Goal: Task Accomplishment & Management: Use online tool/utility

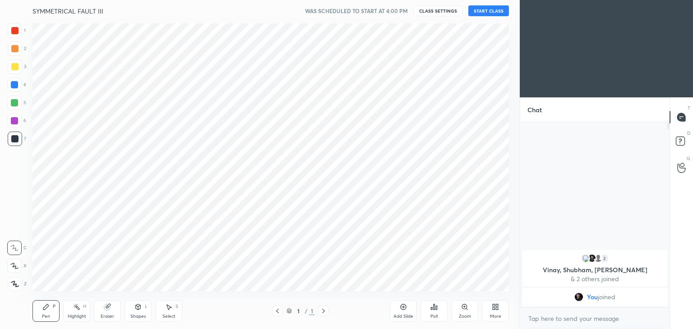
scroll to position [44841, 44630]
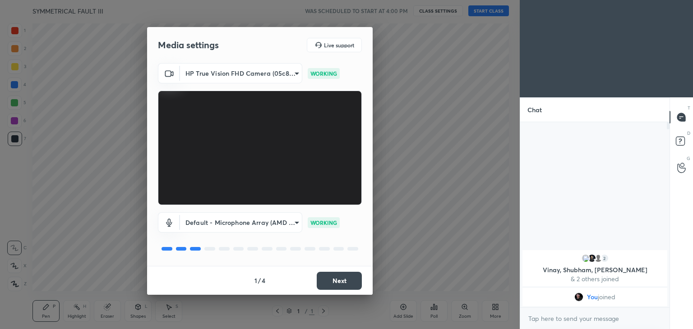
click at [337, 280] on button "Next" at bounding box center [339, 281] width 45 height 18
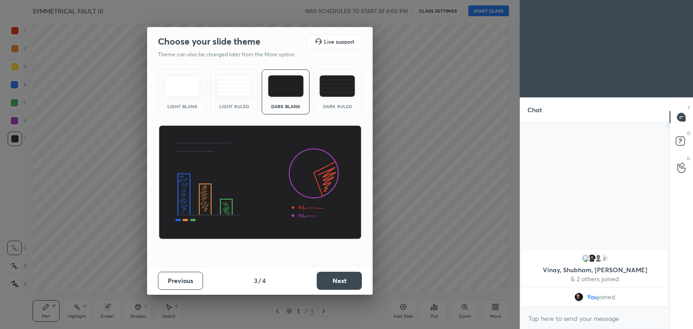
click at [337, 280] on button "Next" at bounding box center [339, 281] width 45 height 18
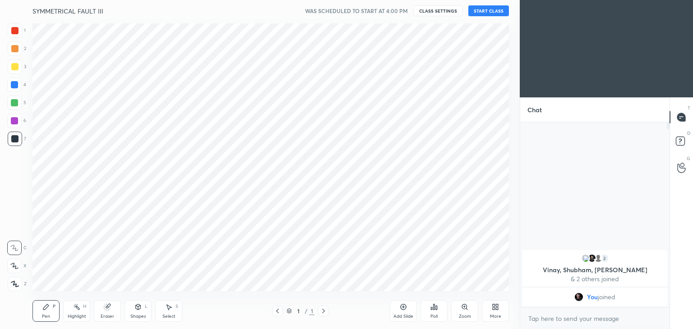
click at [483, 8] on button "START CLASS" at bounding box center [488, 10] width 41 height 11
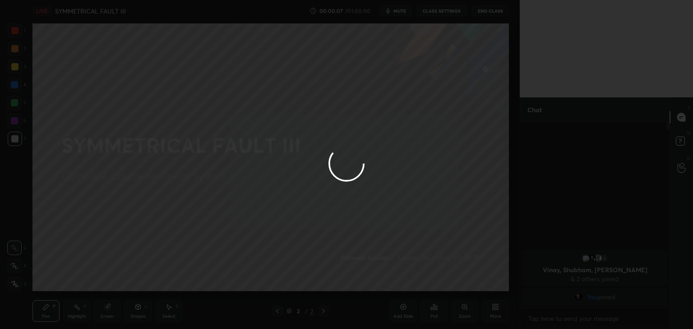
click at [402, 11] on div at bounding box center [346, 164] width 693 height 329
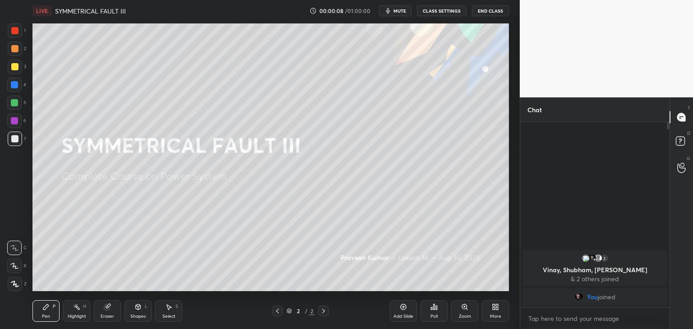
click at [402, 11] on span "mute" at bounding box center [399, 11] width 13 height 6
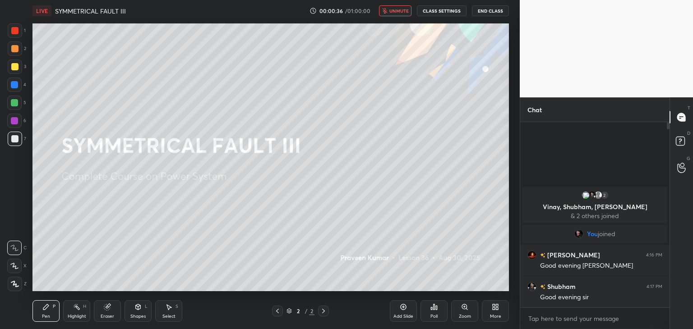
click at [18, 69] on div at bounding box center [15, 67] width 14 height 14
click at [12, 81] on div at bounding box center [14, 84] width 7 height 7
click at [14, 106] on div at bounding box center [14, 102] width 7 height 7
click at [15, 126] on div at bounding box center [14, 121] width 14 height 14
click at [19, 139] on div at bounding box center [15, 139] width 14 height 14
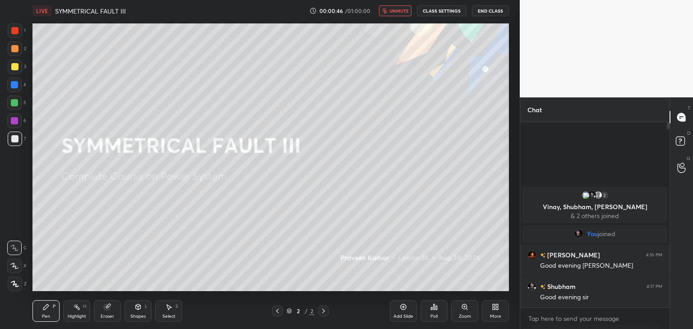
click at [11, 120] on div at bounding box center [14, 120] width 7 height 7
click at [16, 100] on div at bounding box center [14, 102] width 7 height 7
click at [15, 79] on div at bounding box center [14, 85] width 14 height 14
click at [16, 64] on div at bounding box center [14, 66] width 7 height 7
click at [15, 31] on div at bounding box center [14, 30] width 7 height 7
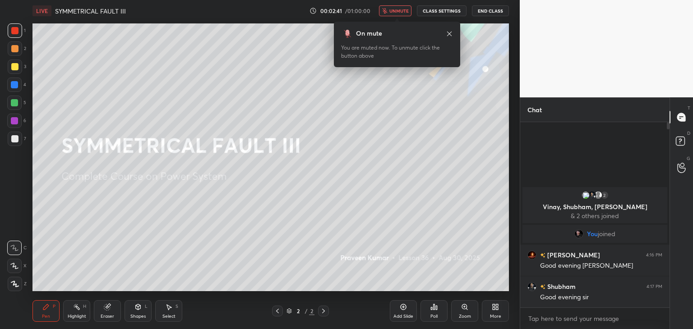
click at [496, 307] on icon at bounding box center [497, 306] width 2 height 2
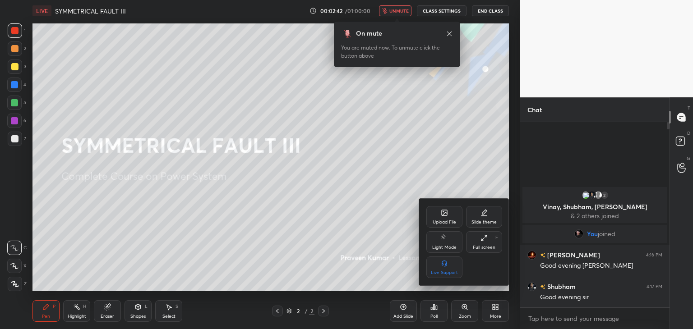
click at [435, 222] on div "Upload File" at bounding box center [444, 222] width 23 height 5
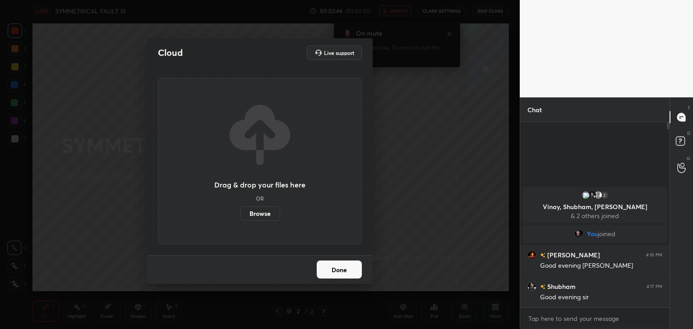
click at [267, 211] on label "Browse" at bounding box center [260, 214] width 40 height 14
click at [240, 211] on input "Browse" at bounding box center [240, 214] width 0 height 14
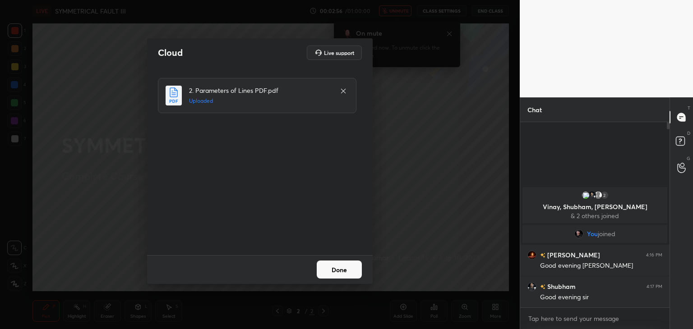
click at [336, 272] on button "Done" at bounding box center [339, 270] width 45 height 18
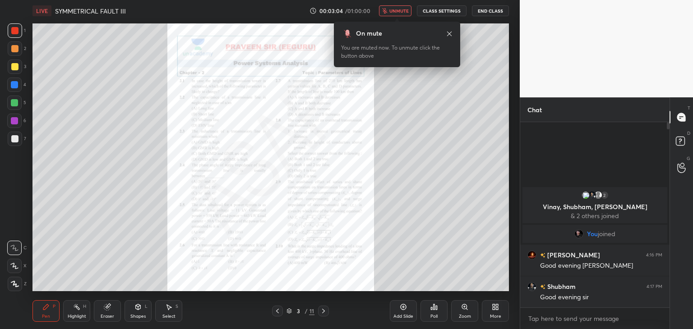
click at [462, 306] on icon at bounding box center [464, 307] width 7 height 7
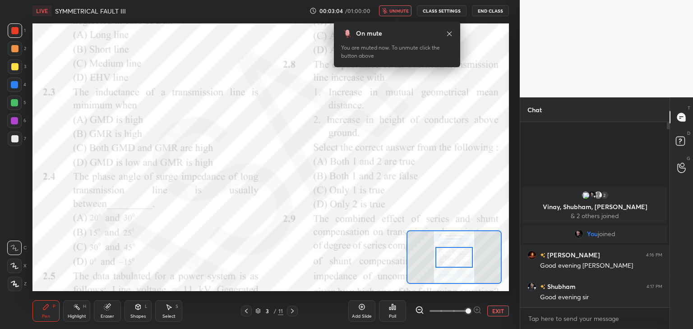
click at [466, 309] on span at bounding box center [468, 311] width 5 height 5
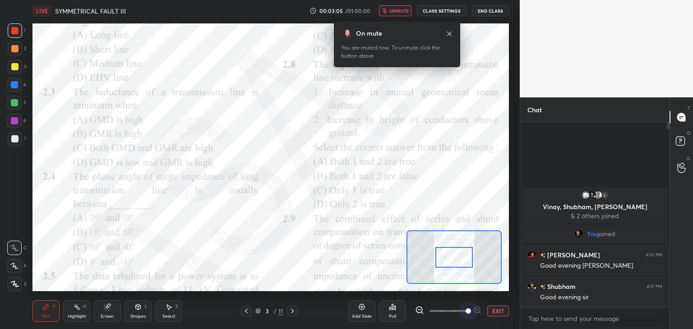
click at [466, 309] on span at bounding box center [468, 311] width 5 height 5
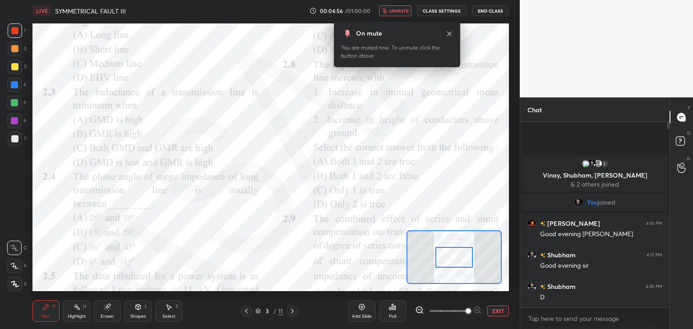
scroll to position [3, 3]
click at [11, 26] on div at bounding box center [15, 30] width 14 height 14
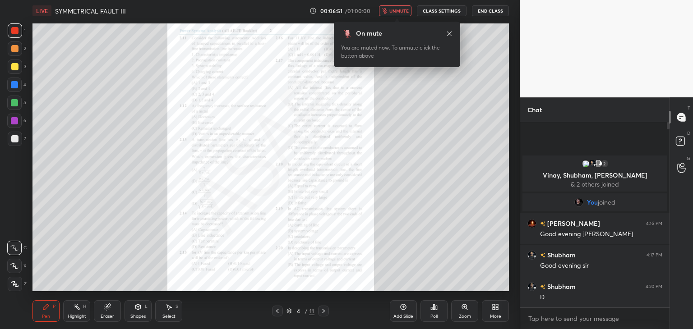
click at [467, 310] on icon at bounding box center [466, 309] width 1 height 1
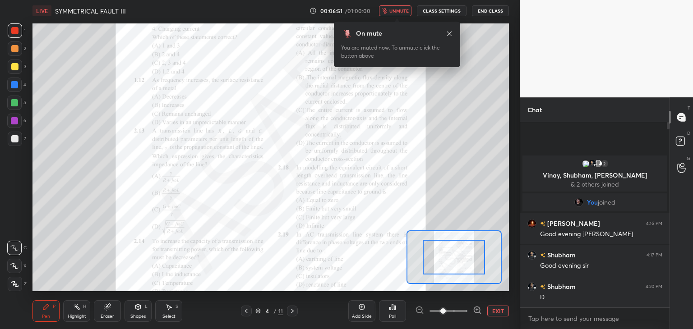
click at [467, 310] on div at bounding box center [448, 311] width 67 height 11
click at [475, 310] on icon at bounding box center [477, 310] width 9 height 9
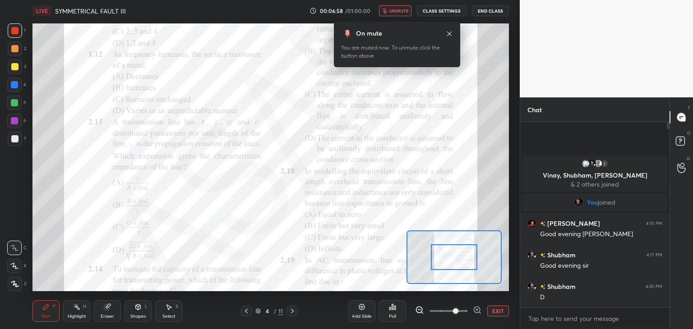
click at [475, 310] on icon at bounding box center [477, 310] width 9 height 9
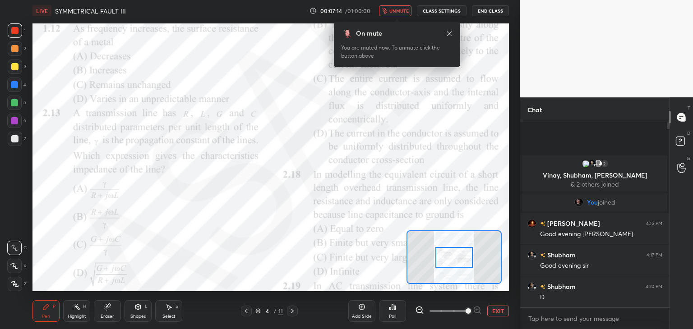
click at [272, 0] on html "1 2 3 4 5 6 7 C X Z C X Z E E Erase all H H LIVE SYMMETRICAL FAULT III 00:07:14…" at bounding box center [346, 0] width 693 height 0
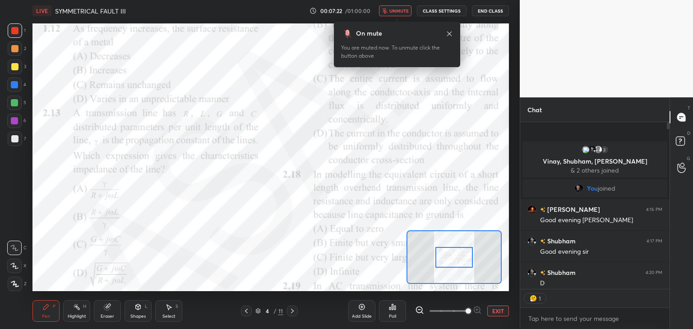
scroll to position [3, 3]
type textarea "x"
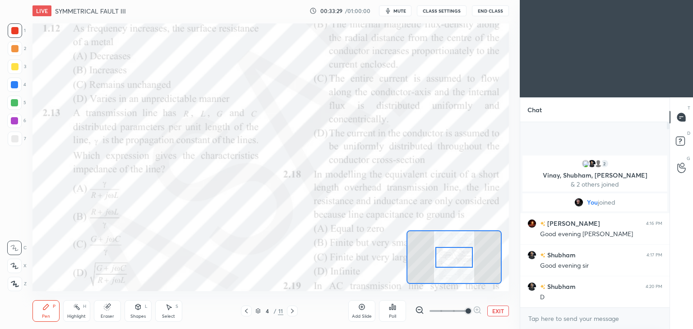
scroll to position [44841, 44630]
click at [491, 11] on button "End Class" at bounding box center [490, 10] width 37 height 11
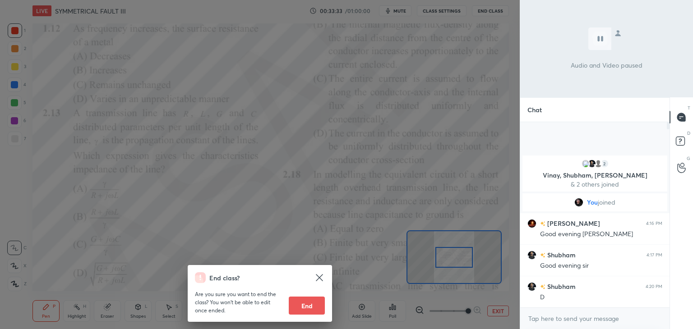
click at [310, 304] on button "End" at bounding box center [307, 306] width 36 height 18
type textarea "x"
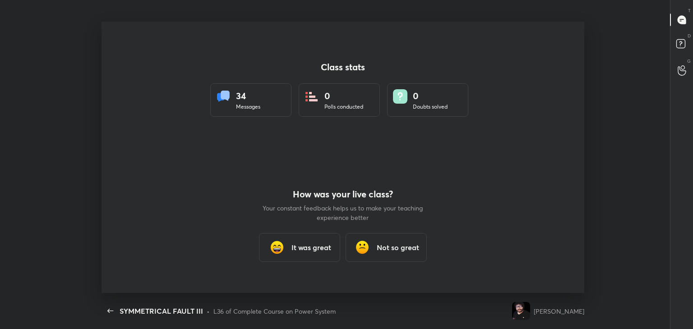
scroll to position [0, 0]
click at [320, 247] on h3 "It was great" at bounding box center [311, 247] width 40 height 11
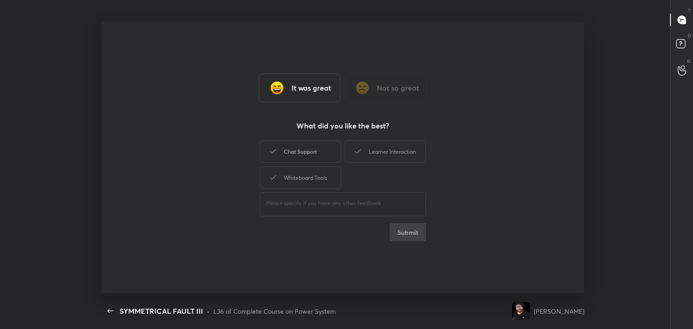
click at [311, 147] on div "Chat Support" at bounding box center [300, 151] width 81 height 23
click at [316, 177] on div "Whiteboard Tools" at bounding box center [300, 177] width 81 height 23
click at [377, 154] on div "Learner Interaction" at bounding box center [385, 151] width 81 height 23
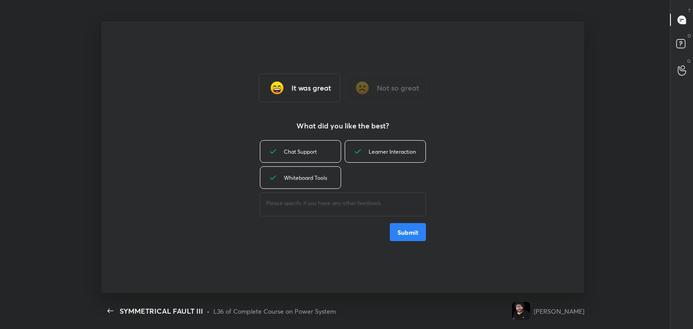
click at [406, 230] on button "Submit" at bounding box center [408, 232] width 36 height 18
